Goal: Task Accomplishment & Management: Use online tool/utility

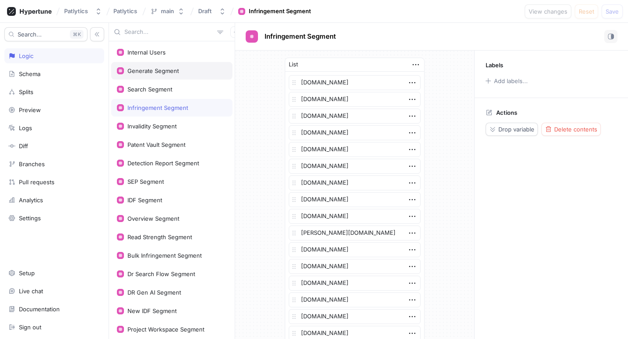
click at [161, 76] on div "Generate Segment" at bounding box center [171, 71] width 121 height 18
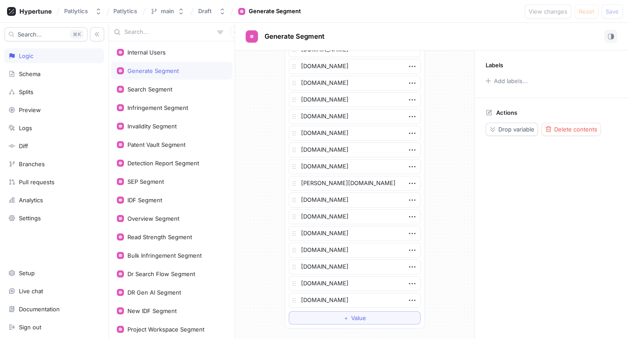
scroll to position [1433, 0]
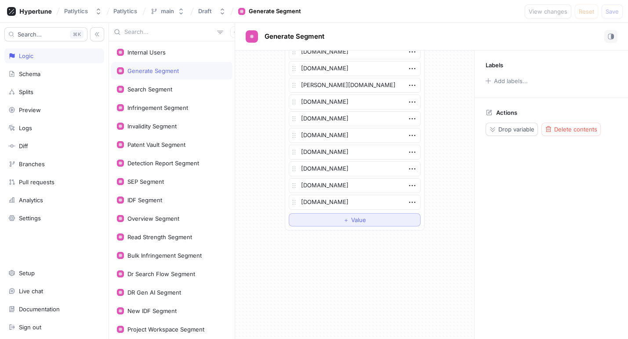
click at [342, 225] on button "＋ Value" at bounding box center [355, 219] width 132 height 13
type textarea "x"
type textarea "ba"
type textarea "x"
type textarea "bas"
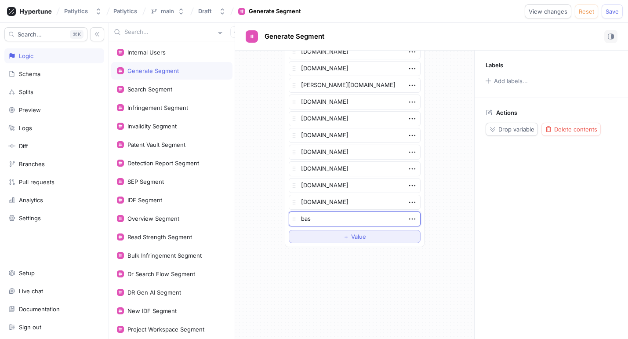
type textarea "x"
type textarea "basf"
type textarea "x"
type textarea "basf.c"
type textarea "x"
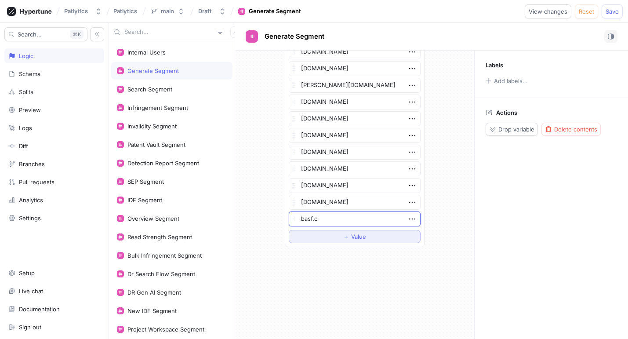
type textarea "[DOMAIN_NAME]"
type textarea "x"
type textarea "[DOMAIN_NAME]"
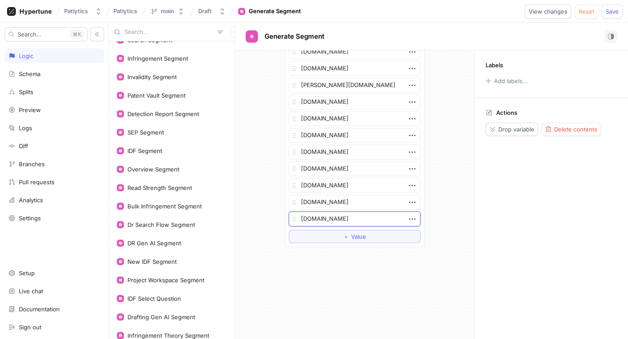
scroll to position [0, 0]
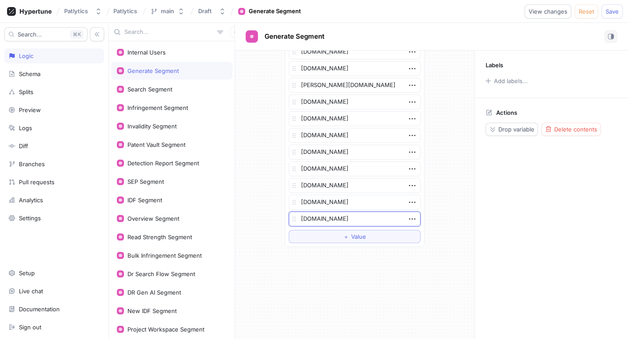
type textarea "x"
type textarea "[DOMAIN_NAME]"
click at [149, 92] on div "Search Segment" at bounding box center [149, 89] width 45 height 7
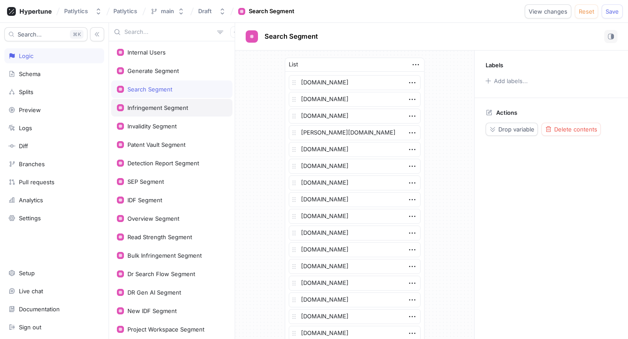
click at [149, 102] on div "Infringement Segment" at bounding box center [171, 108] width 121 height 18
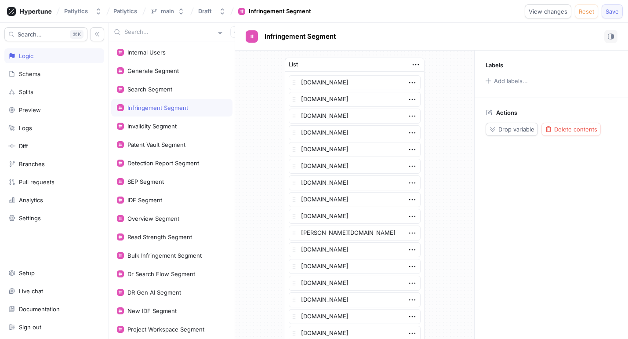
click at [607, 11] on span "Save" at bounding box center [612, 11] width 13 height 5
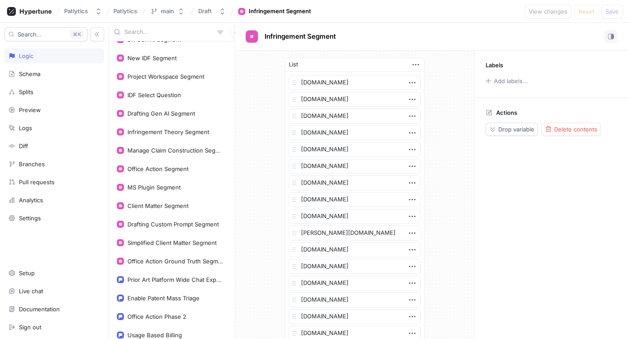
scroll to position [277, 0]
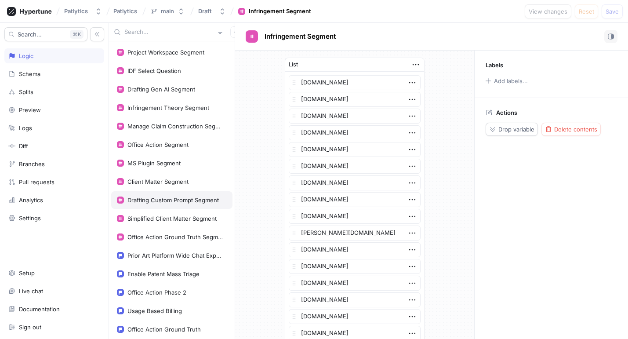
click at [161, 201] on div "Drafting Custom Prompt Segment" at bounding box center [172, 199] width 91 height 7
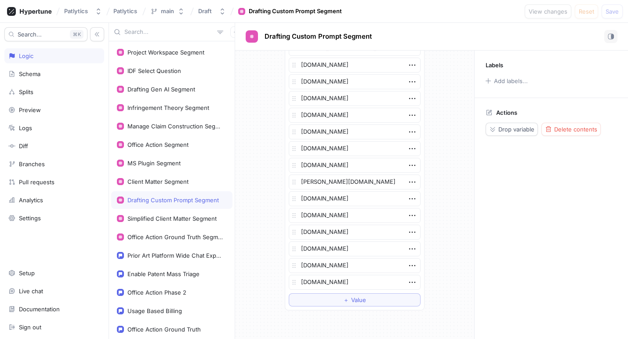
scroll to position [179, 0]
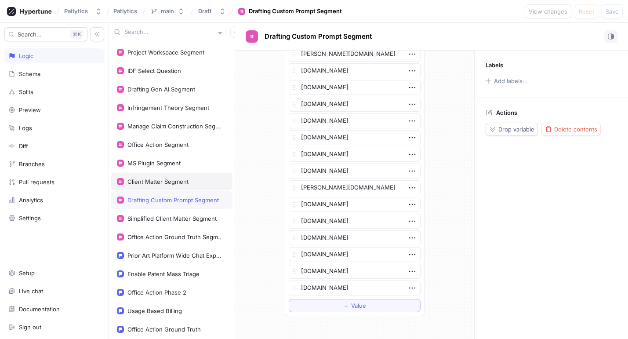
click at [167, 190] on div "Client Matter Segment" at bounding box center [171, 182] width 121 height 18
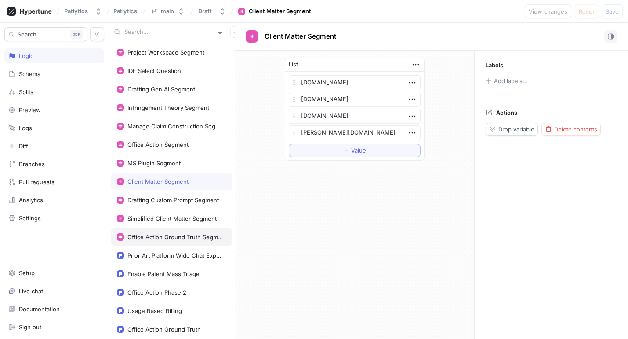
click at [160, 230] on div "Office Action Ground Truth Segment" at bounding box center [171, 237] width 121 height 18
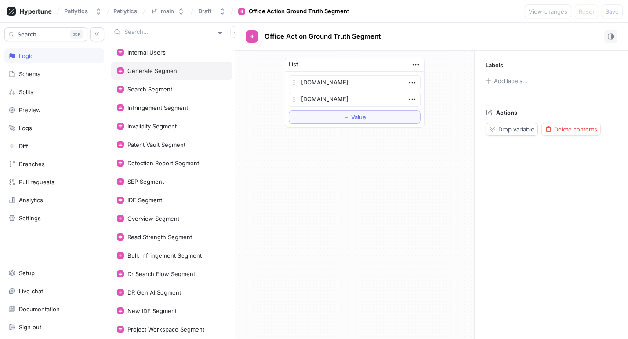
click at [139, 69] on div "Generate Segment" at bounding box center [152, 70] width 51 height 7
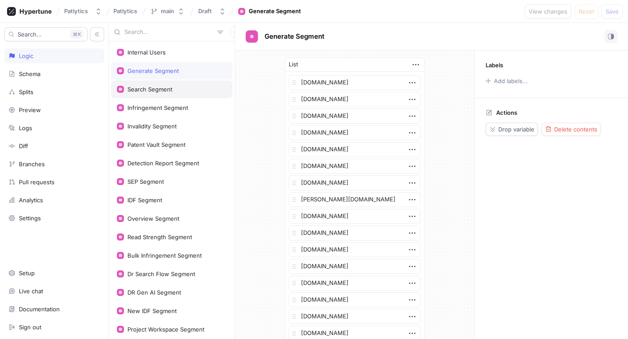
click at [142, 90] on div "Search Segment" at bounding box center [149, 89] width 45 height 7
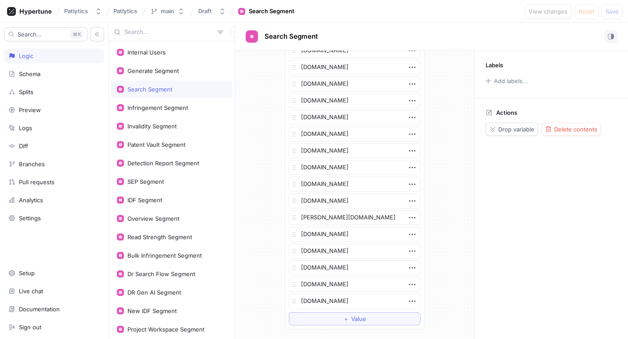
scroll to position [1760, 0]
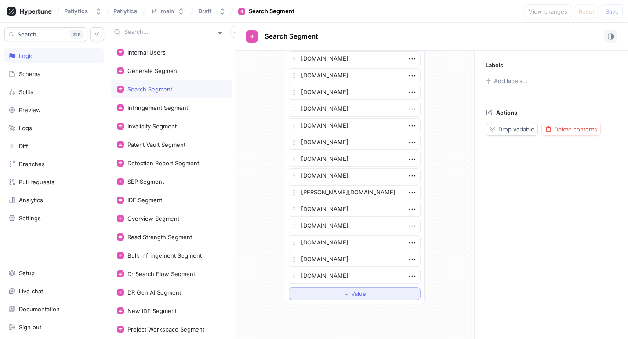
click at [369, 295] on button "＋ Value" at bounding box center [355, 293] width 132 height 13
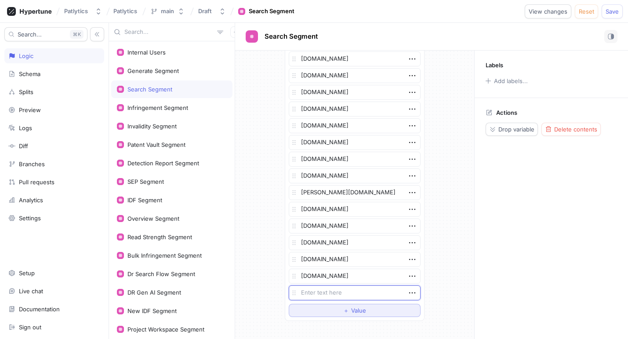
type textarea "x"
type textarea "b"
type textarea "x"
type textarea "ba"
type textarea "x"
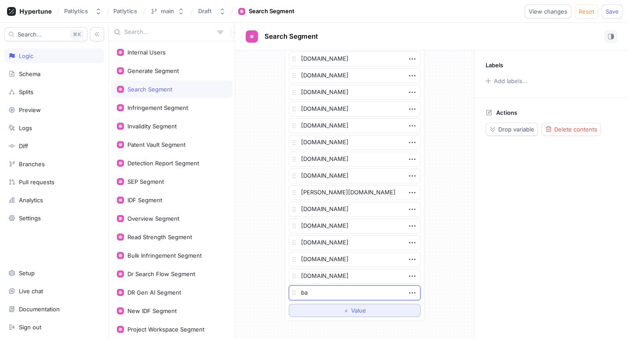
type textarea "bas"
type textarea "x"
type textarea "basf"
type textarea "x"
type textarea "basf."
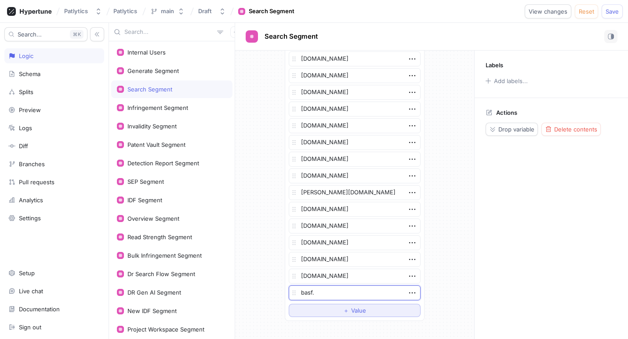
type textarea "x"
type textarea "basf.c"
type textarea "x"
type textarea "[DOMAIN_NAME]"
type textarea "x"
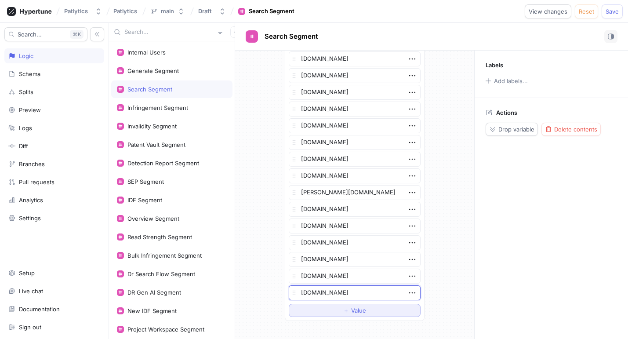
type textarea "[DOMAIN_NAME]"
type textarea "x"
type textarea "[DOMAIN_NAME]"
click at [606, 10] on span "Save" at bounding box center [612, 11] width 13 height 5
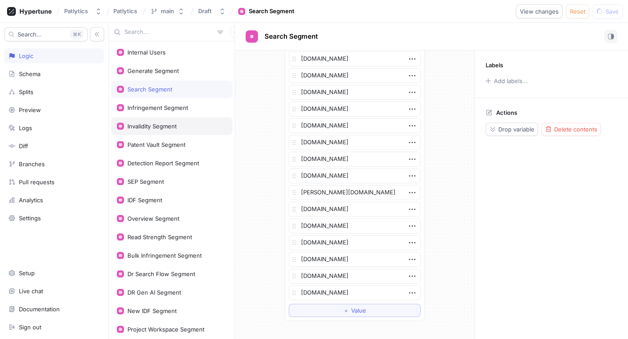
click at [145, 129] on div "Invalidity Segment" at bounding box center [151, 126] width 49 height 7
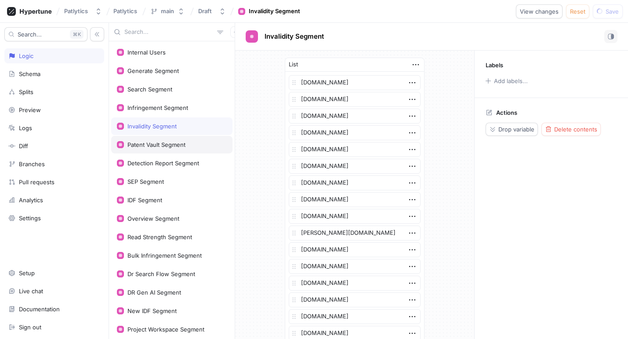
click at [145, 139] on div "Patent Vault Segment" at bounding box center [171, 145] width 121 height 18
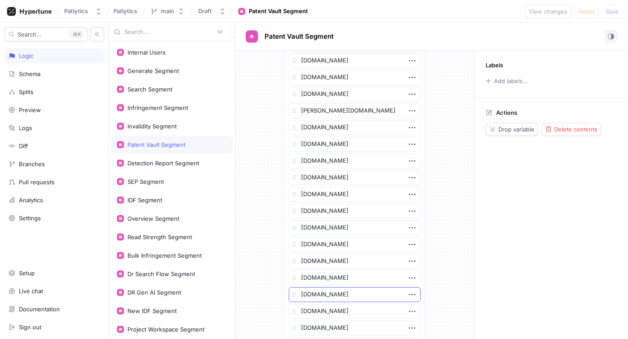
scroll to position [1868, 0]
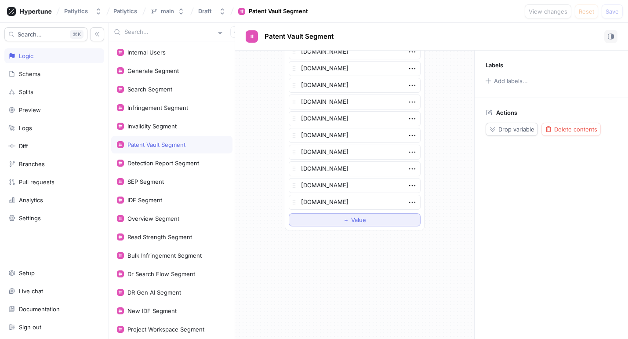
click at [349, 222] on button "＋ Value" at bounding box center [355, 219] width 132 height 13
type textarea "x"
type textarea "bas"
type textarea "x"
type textarea "basf."
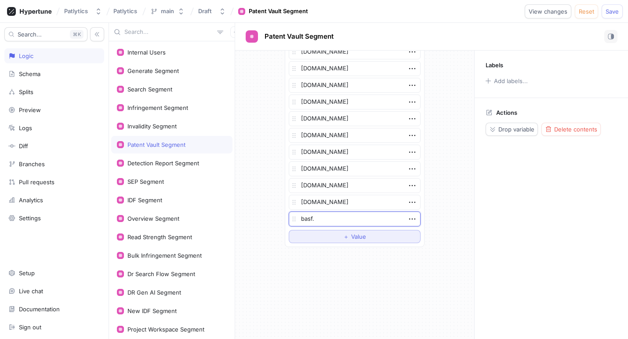
type textarea "x"
type textarea "basf.c"
type textarea "x"
type textarea "[DOMAIN_NAME]"
type textarea "x"
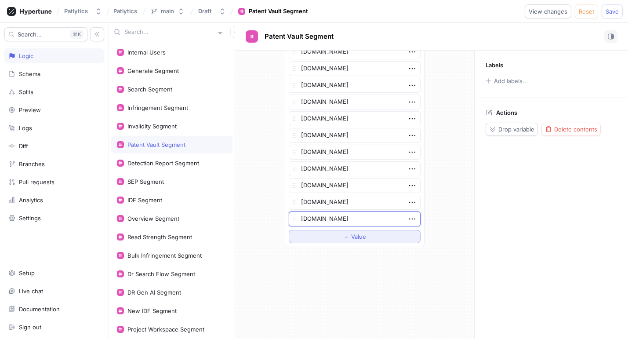
type textarea "[DOMAIN_NAME]"
type textarea "x"
type textarea "[DOMAIN_NAME]"
click at [611, 9] on span "Save" at bounding box center [612, 11] width 13 height 5
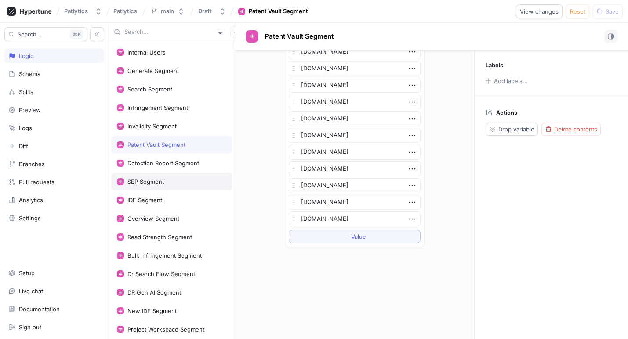
click at [183, 174] on div "SEP Segment" at bounding box center [171, 182] width 121 height 18
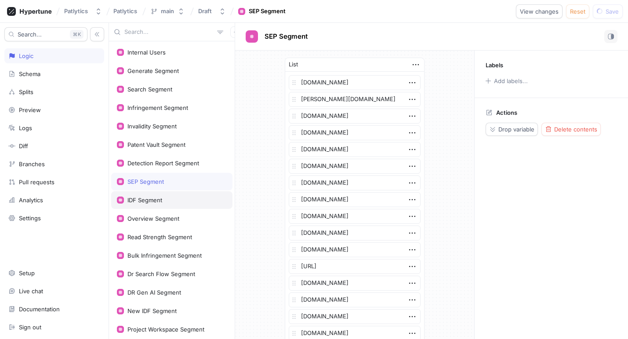
click at [177, 201] on div "IDF Segment" at bounding box center [172, 199] width 110 height 7
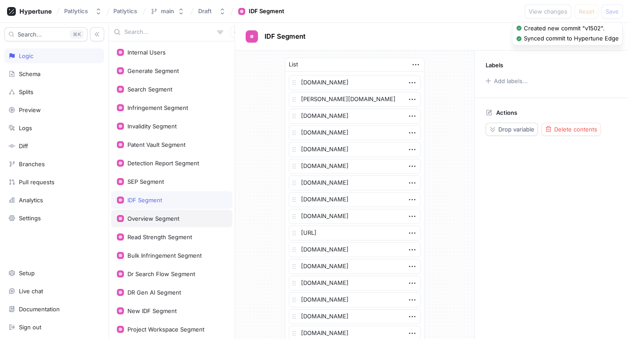
click at [178, 214] on div "Overview Segment" at bounding box center [171, 219] width 121 height 18
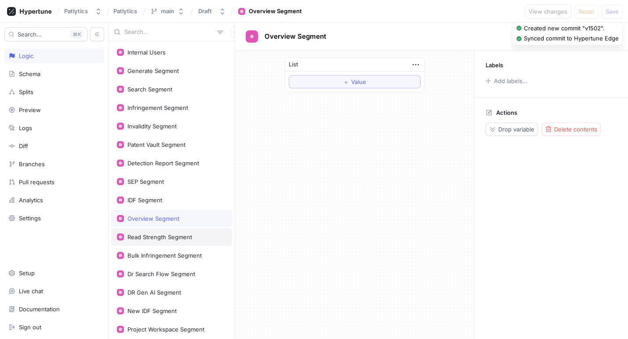
click at [178, 232] on div "Read Strength Segment" at bounding box center [171, 237] width 121 height 18
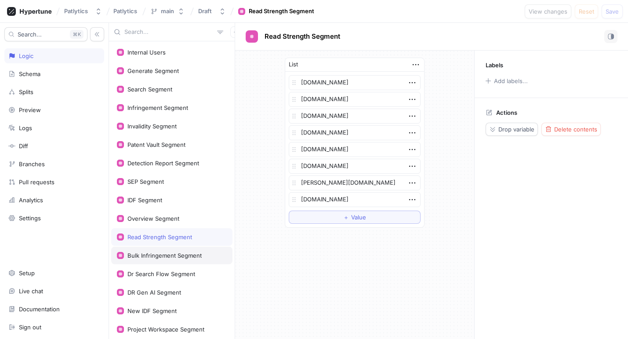
click at [171, 258] on div "Bulk Infringement Segment" at bounding box center [164, 255] width 74 height 7
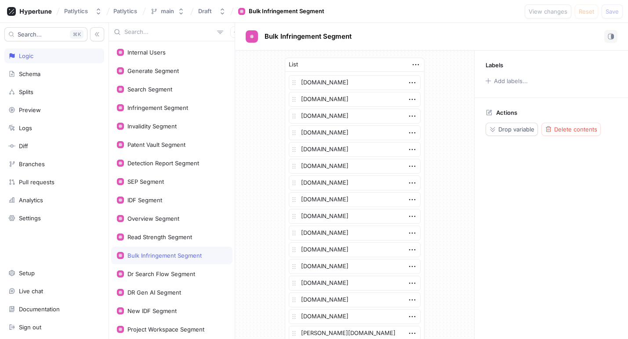
scroll to position [498, 0]
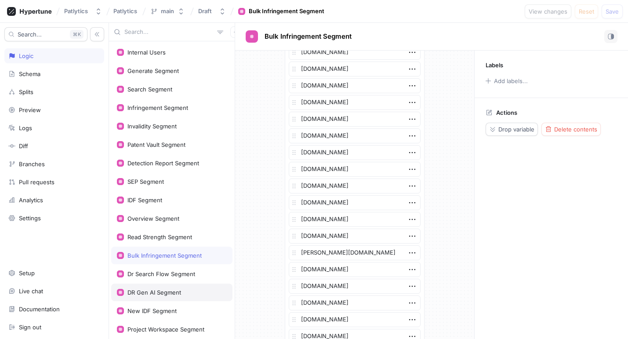
click at [158, 297] on div "DR Gen AI Segment" at bounding box center [171, 292] width 121 height 18
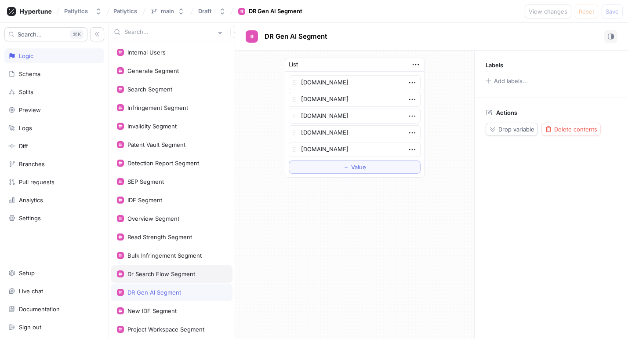
click at [157, 277] on div "Dr Search Flow Segment" at bounding box center [161, 273] width 68 height 7
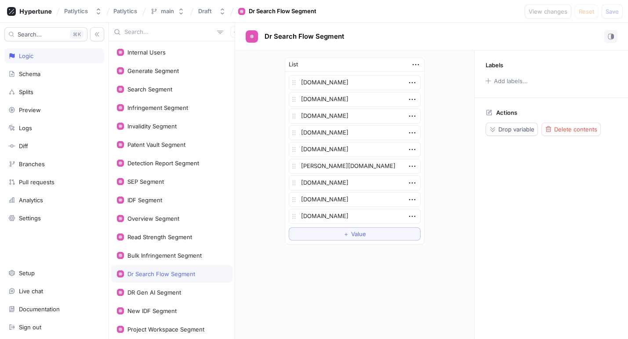
type textarea "x"
